Goal: Task Accomplishment & Management: Use online tool/utility

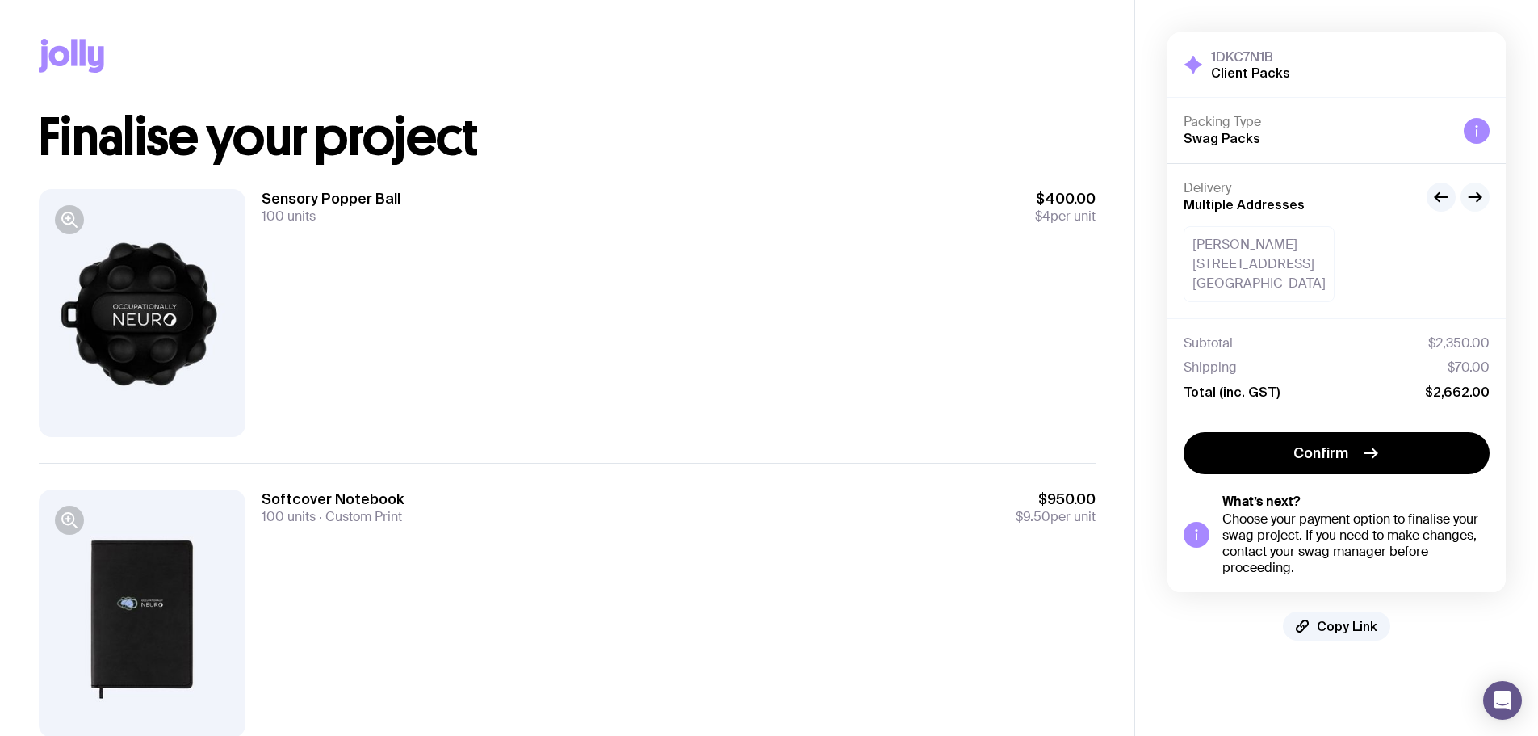
click at [1473, 192] on icon "button" at bounding box center [1475, 196] width 19 height 19
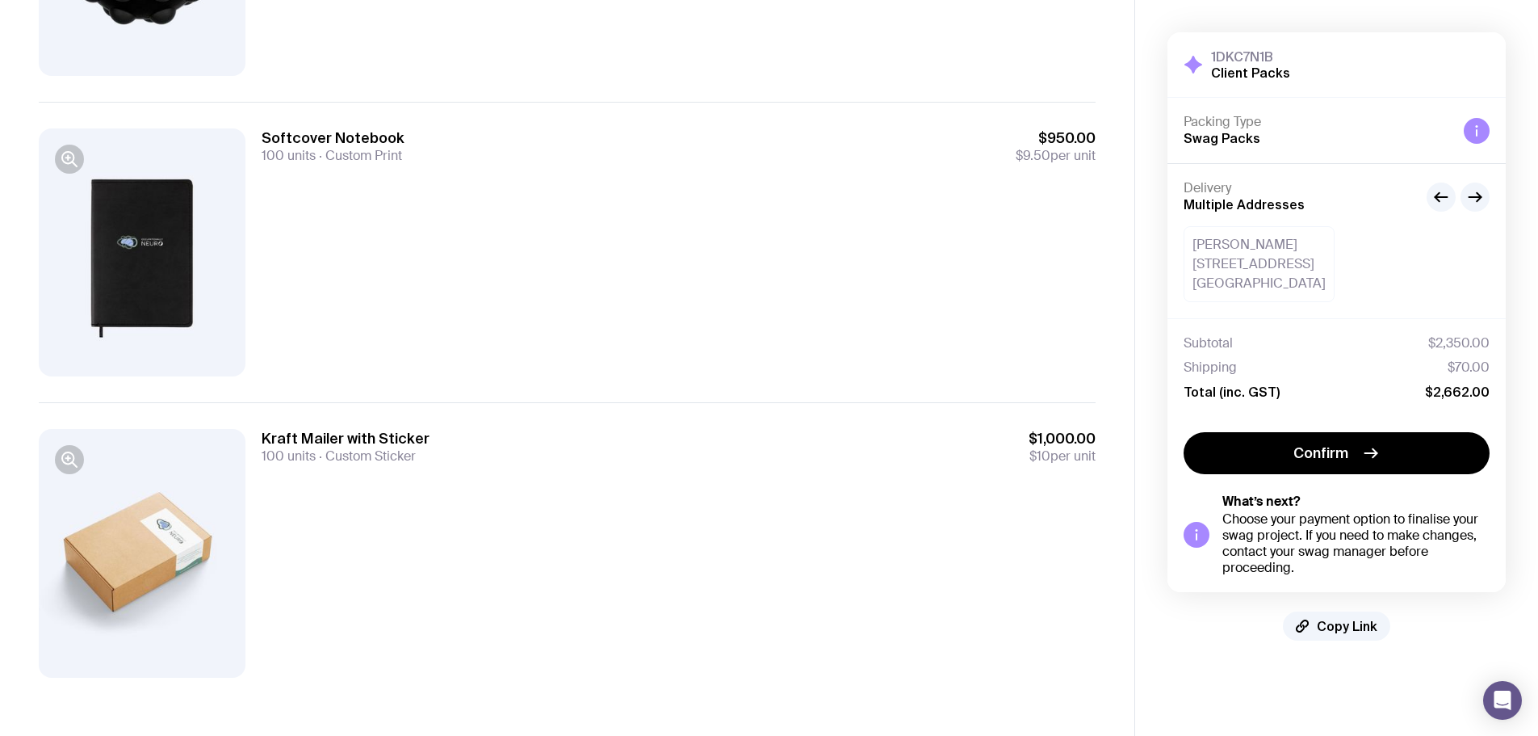
scroll to position [359, 0]
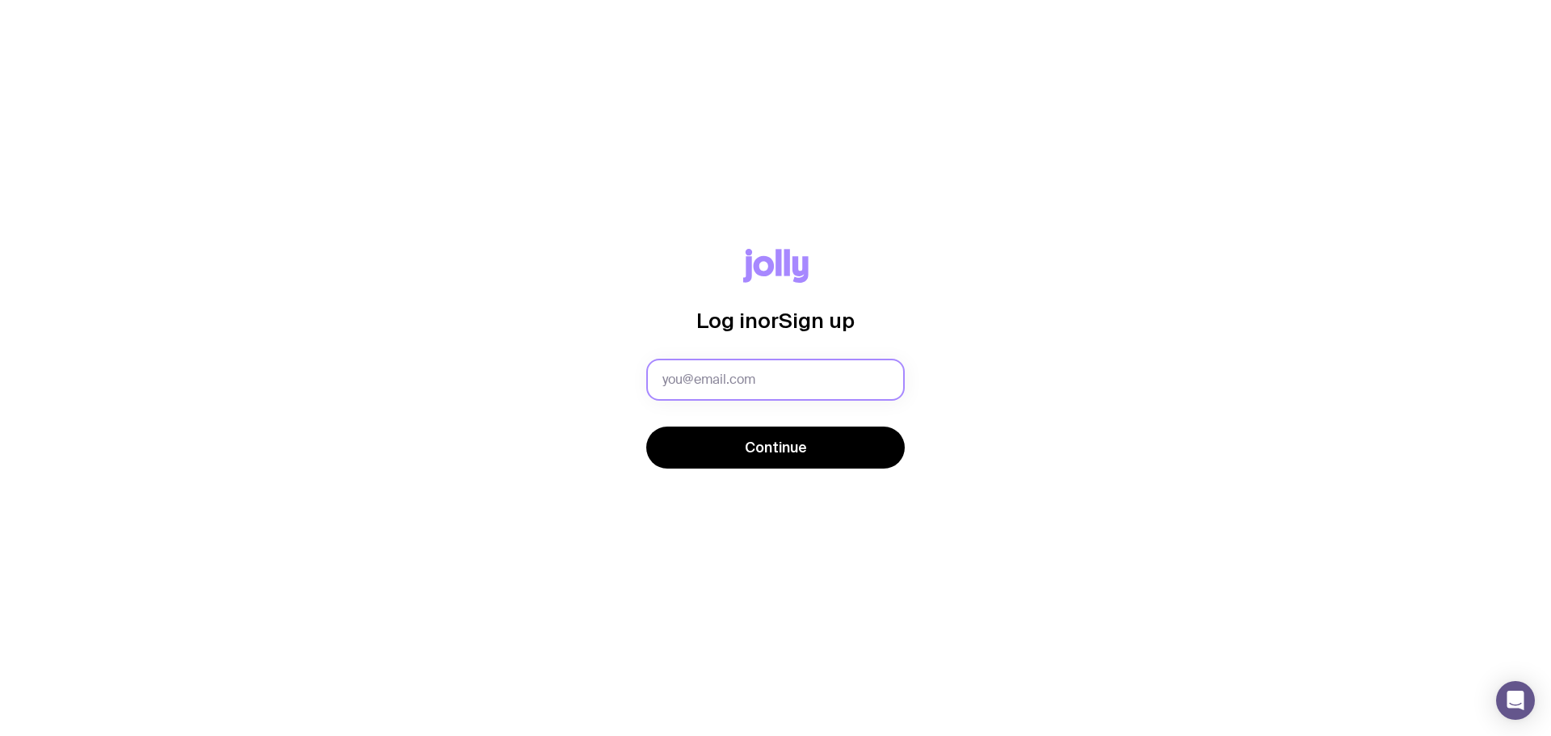
click at [813, 385] on input "text" at bounding box center [775, 380] width 258 height 42
type input "[EMAIL_ADDRESS][DOMAIN_NAME]"
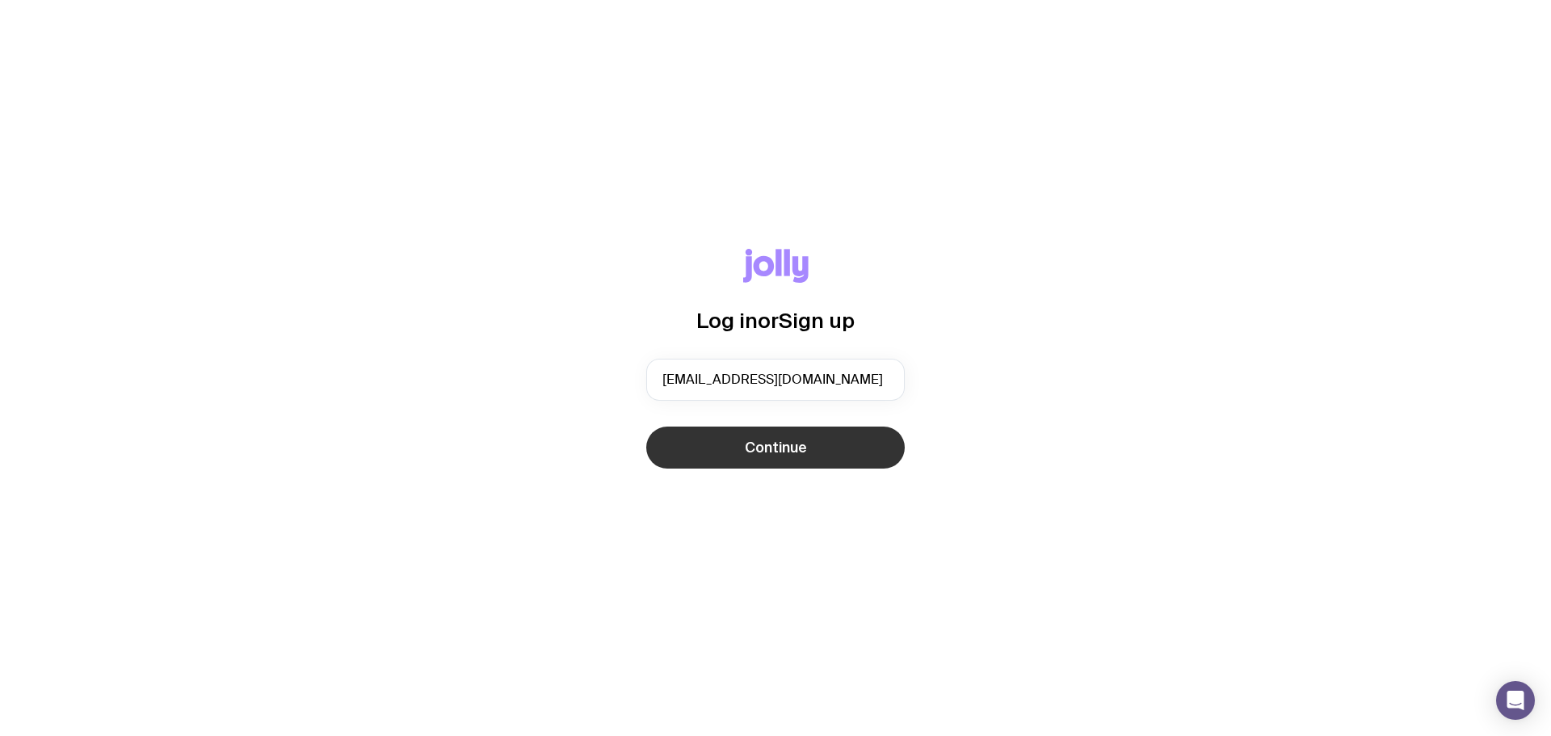
click at [741, 434] on button "Continue" at bounding box center [775, 447] width 258 height 42
